Goal: Transaction & Acquisition: Purchase product/service

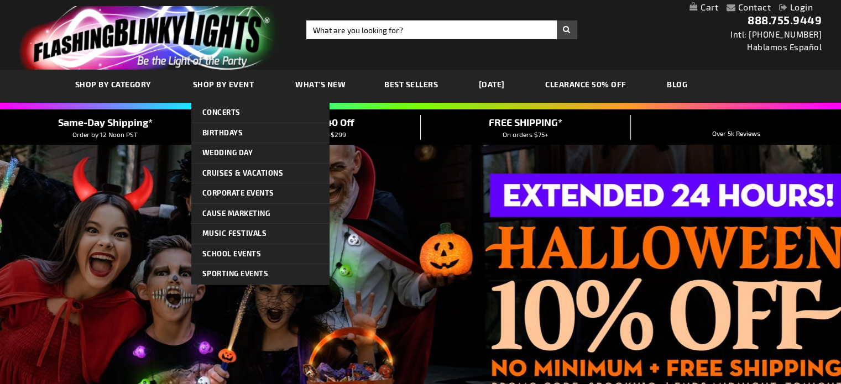
click at [220, 88] on span "Shop By Event" at bounding box center [223, 84] width 61 height 9
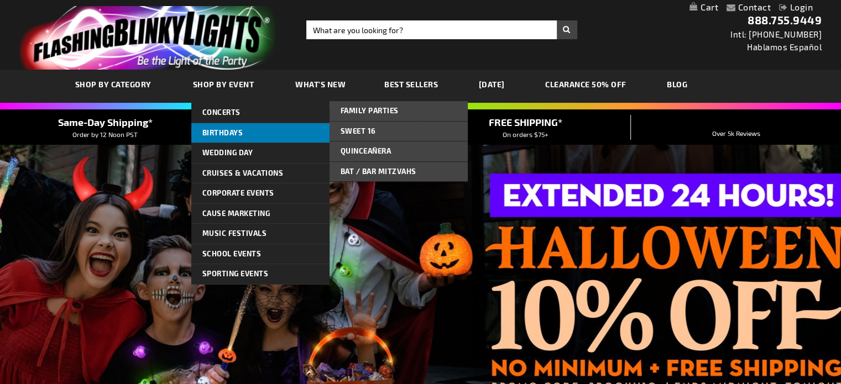
click at [218, 137] on link "Birthdays" at bounding box center [260, 133] width 138 height 20
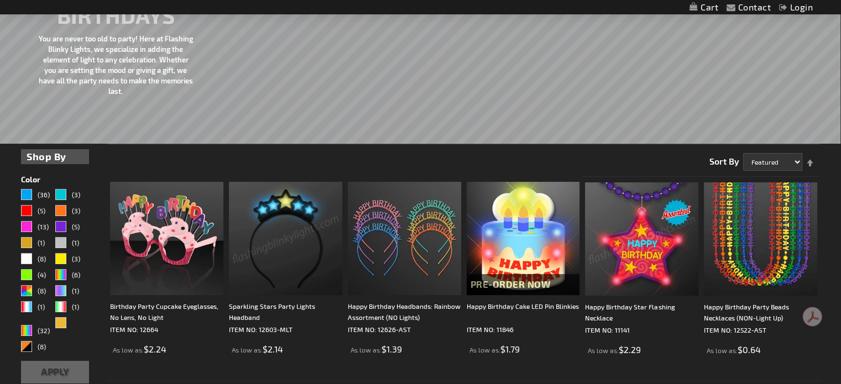
scroll to position [165, 0]
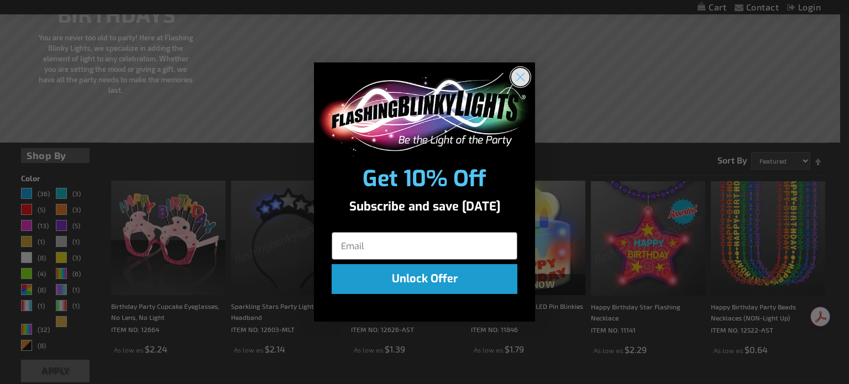
click at [513, 77] on circle "Close dialog" at bounding box center [520, 77] width 18 height 18
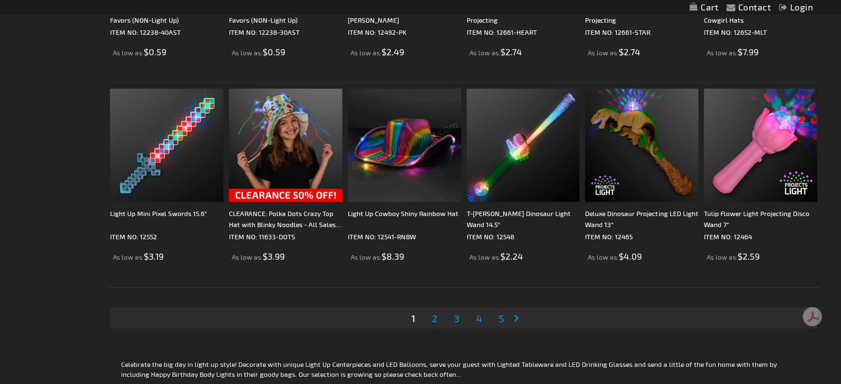
scroll to position [2102, 0]
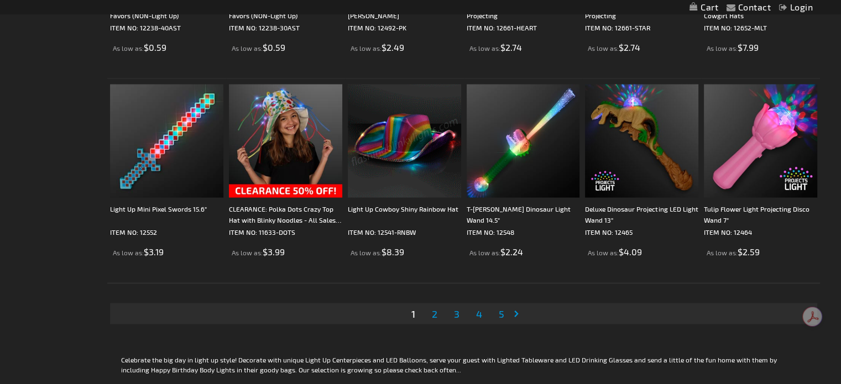
click at [435, 316] on span "2" at bounding box center [435, 314] width 6 height 12
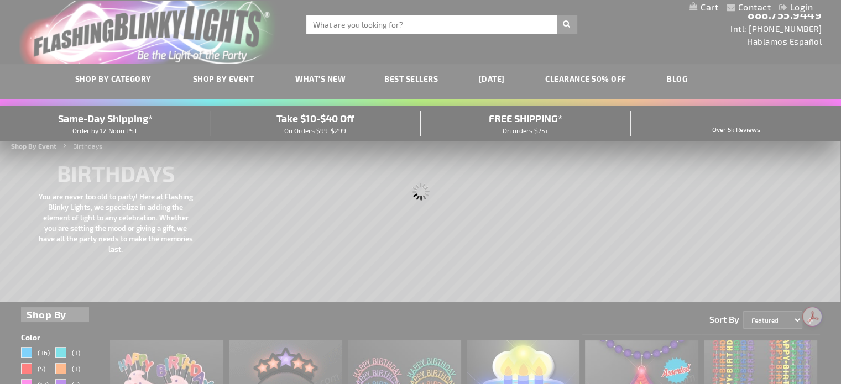
scroll to position [0, 0]
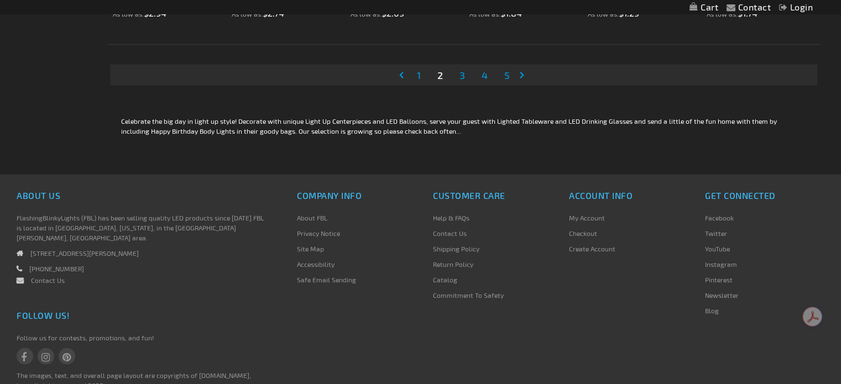
scroll to position [2388, 0]
